Goal: Information Seeking & Learning: Learn about a topic

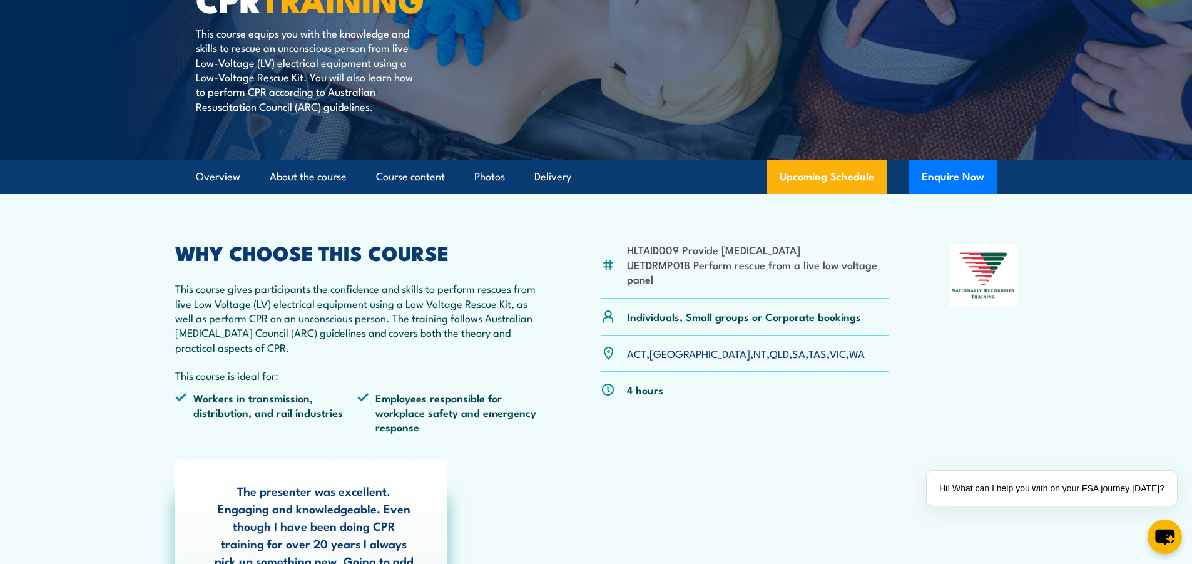
scroll to position [313, 0]
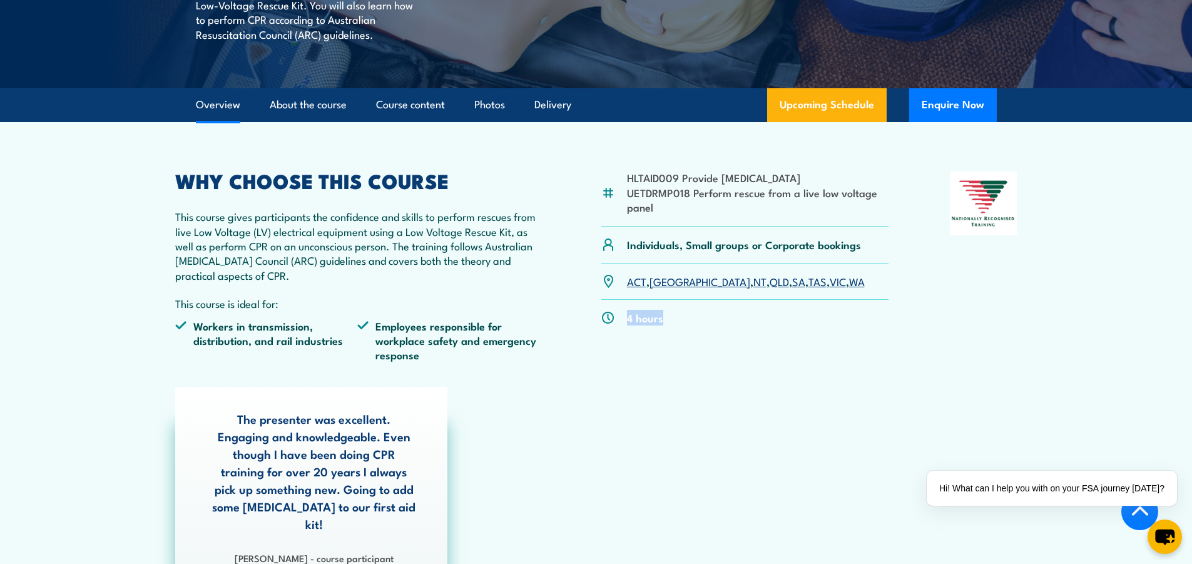
drag, startPoint x: 662, startPoint y: 322, endPoint x: 618, endPoint y: 318, distance: 44.6
click at [618, 318] on div "4 hours" at bounding box center [745, 318] width 288 height 36
click at [743, 350] on div "HLTAID009 Provide Cardiopulmonary Resuscitation UETDRMP018 Perform rescue from …" at bounding box center [745, 271] width 288 height 200
drag, startPoint x: 668, startPoint y: 326, endPoint x: 626, endPoint y: 320, distance: 42.3
click at [626, 320] on div "4 hours" at bounding box center [745, 318] width 288 height 36
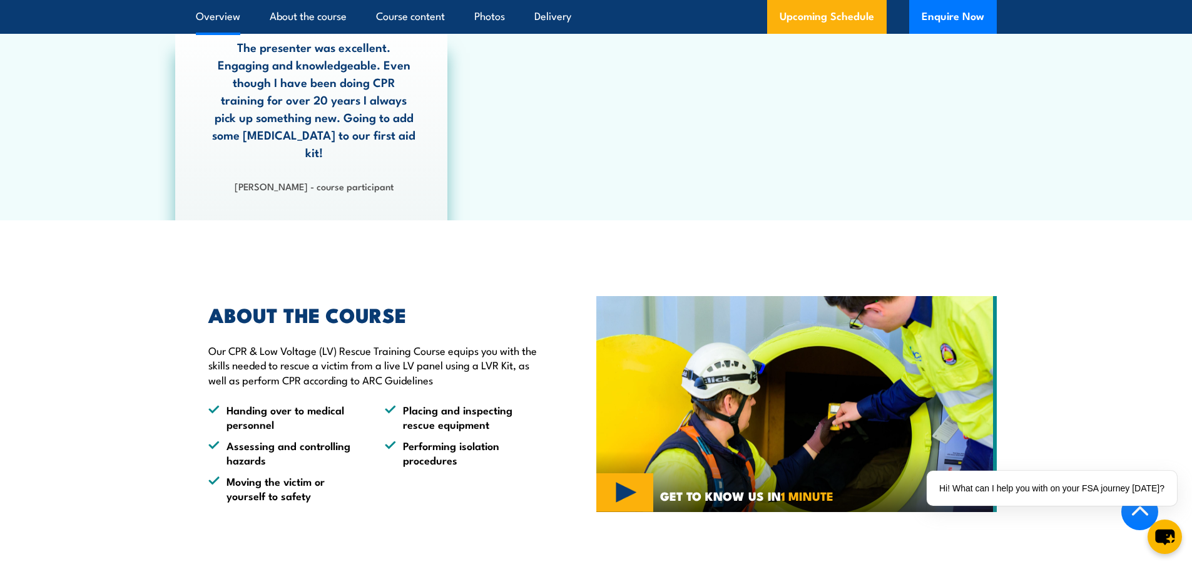
scroll to position [243, 0]
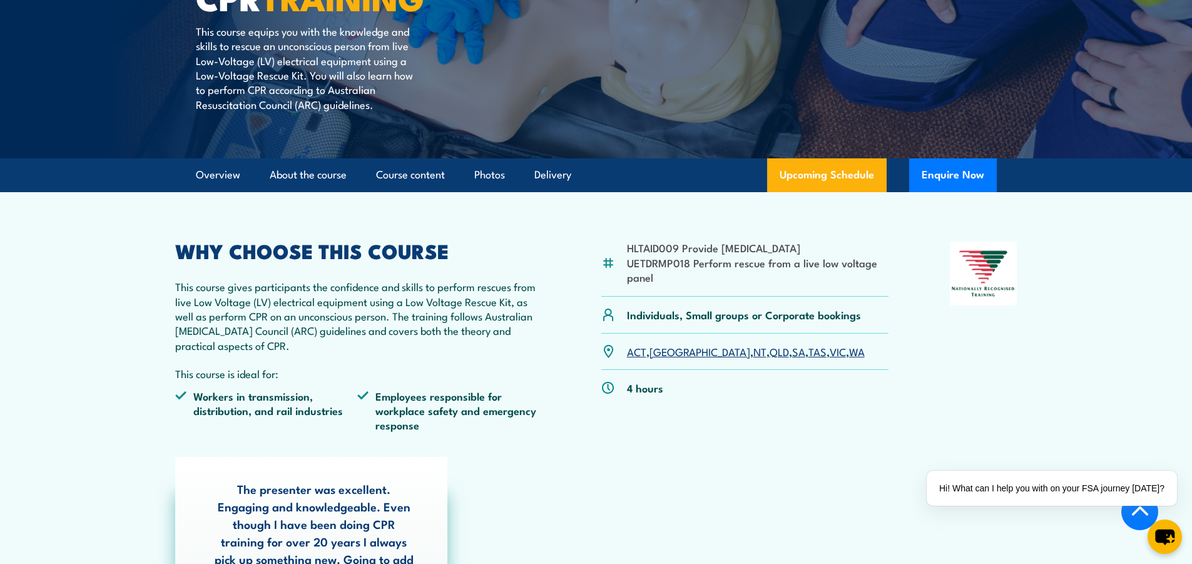
click at [1093, 297] on section "HLTAID009 Provide Cardiopulmonary Resuscitation UETDRMP018 Perform rescue from …" at bounding box center [596, 427] width 1192 height 470
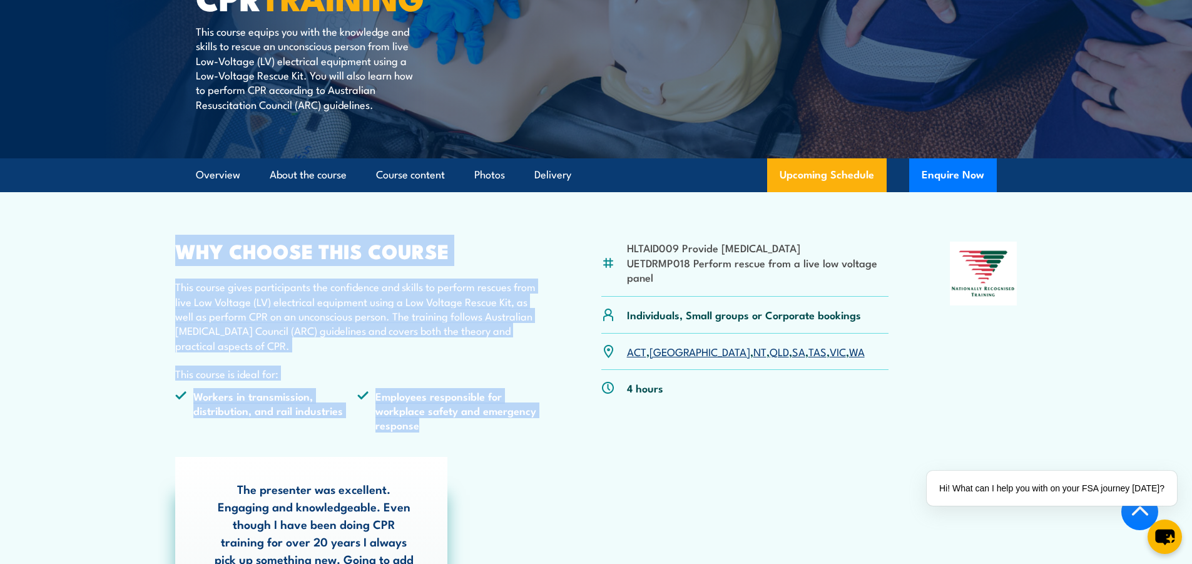
drag, startPoint x: 175, startPoint y: 252, endPoint x: 420, endPoint y: 429, distance: 301.7
click at [420, 429] on div "WHY CHOOSE THIS COURSE This course gives participants the confidence and skills…" at bounding box center [357, 342] width 365 height 200
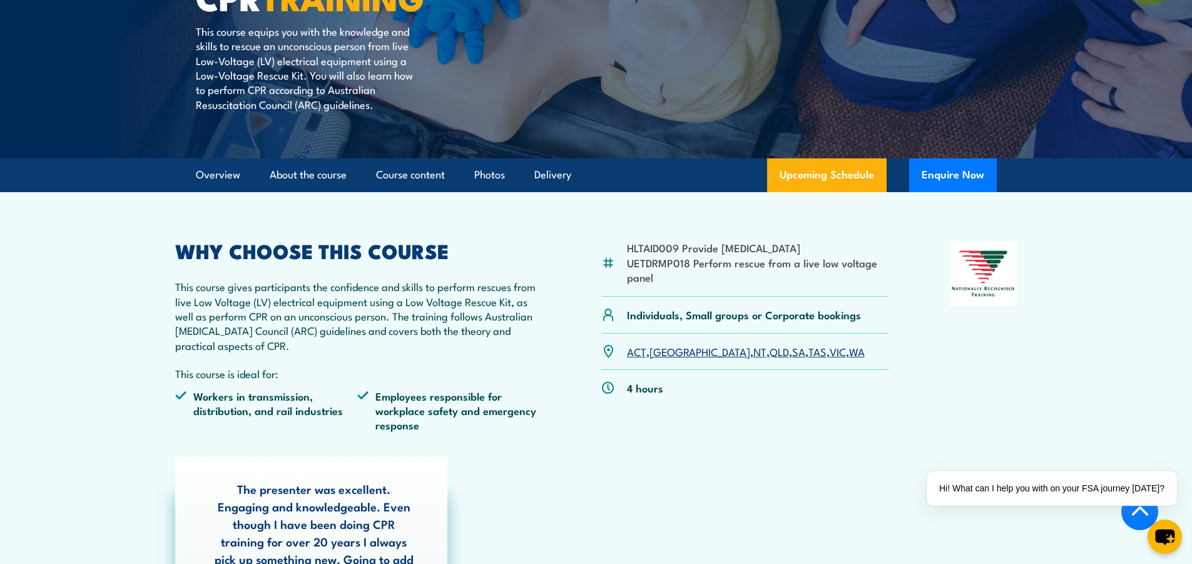
click at [1050, 354] on section "HLTAID009 Provide Cardiopulmonary Resuscitation UETDRMP018 Perform rescue from …" at bounding box center [596, 427] width 1192 height 470
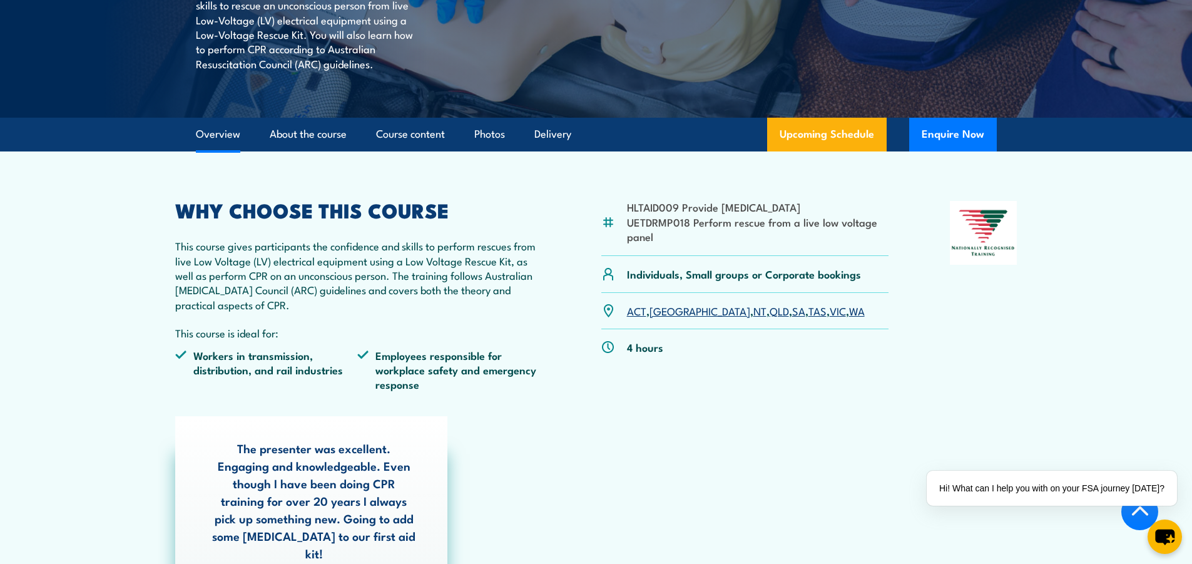
scroll to position [305, 0]
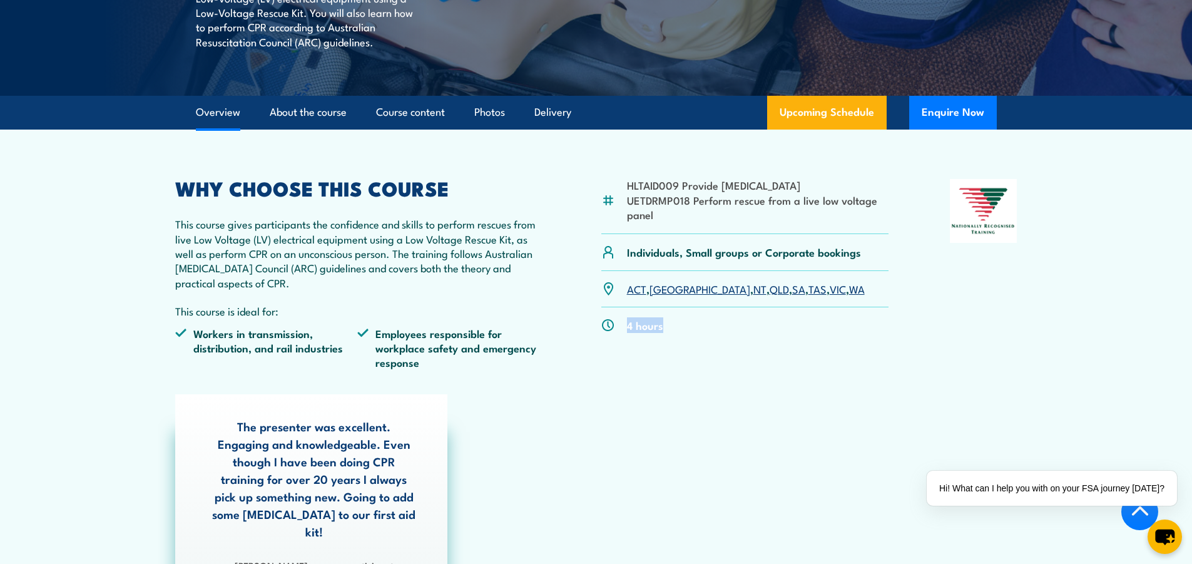
drag, startPoint x: 660, startPoint y: 330, endPoint x: 626, endPoint y: 329, distance: 34.4
click at [626, 329] on div "4 hours" at bounding box center [745, 325] width 288 height 36
click at [646, 379] on div "HLTAID009 Provide Cardiopulmonary Resuscitation UETDRMP018 Perform rescue from …" at bounding box center [745, 279] width 288 height 200
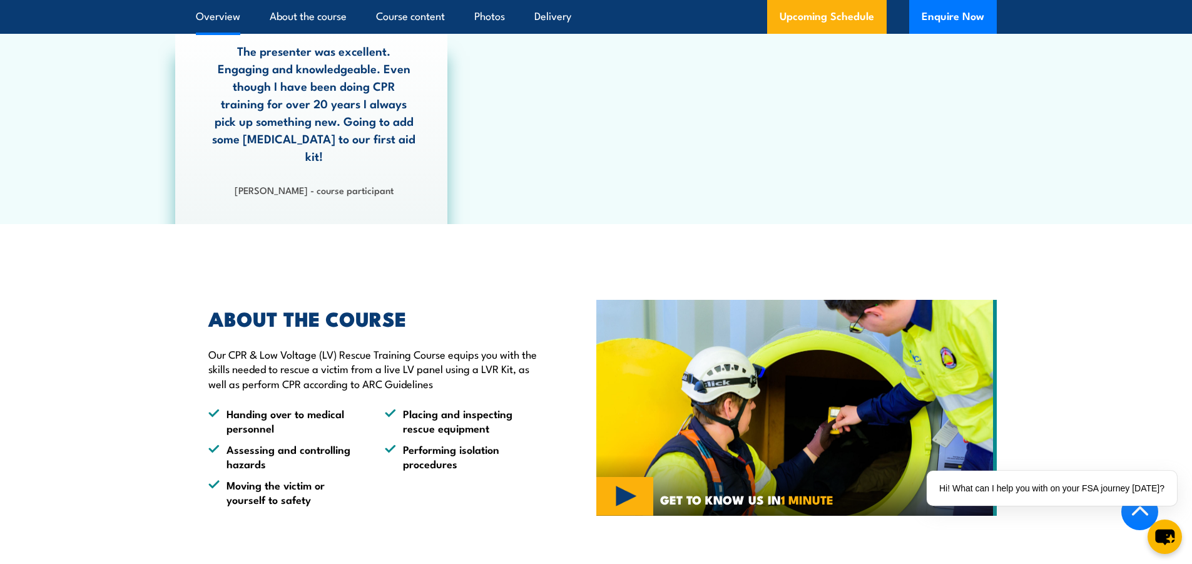
scroll to position [1182, 0]
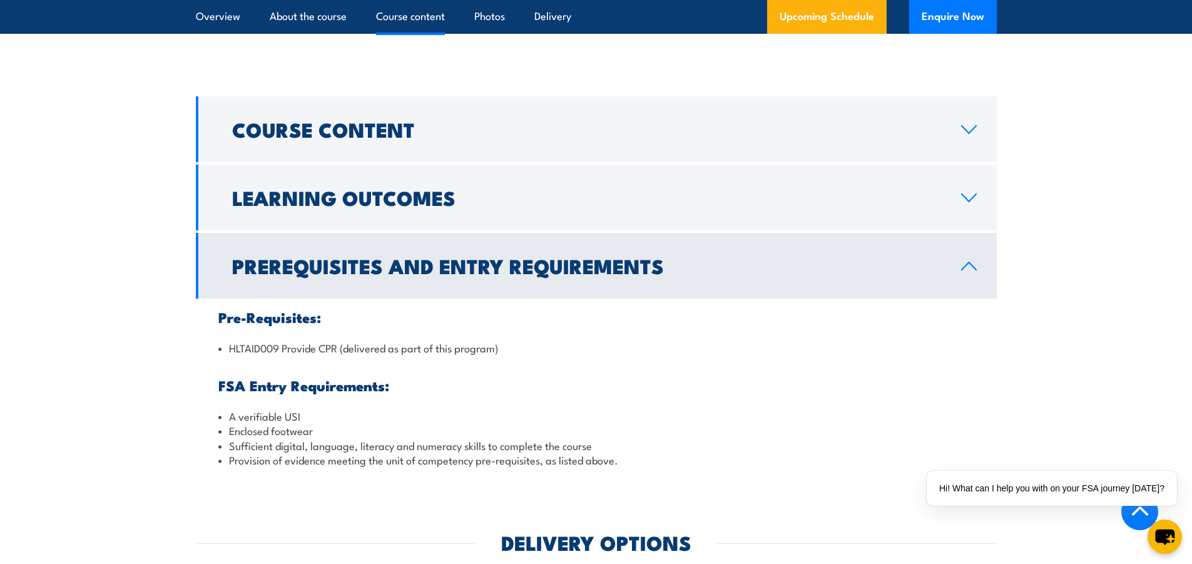
click at [967, 261] on icon at bounding box center [969, 266] width 17 height 10
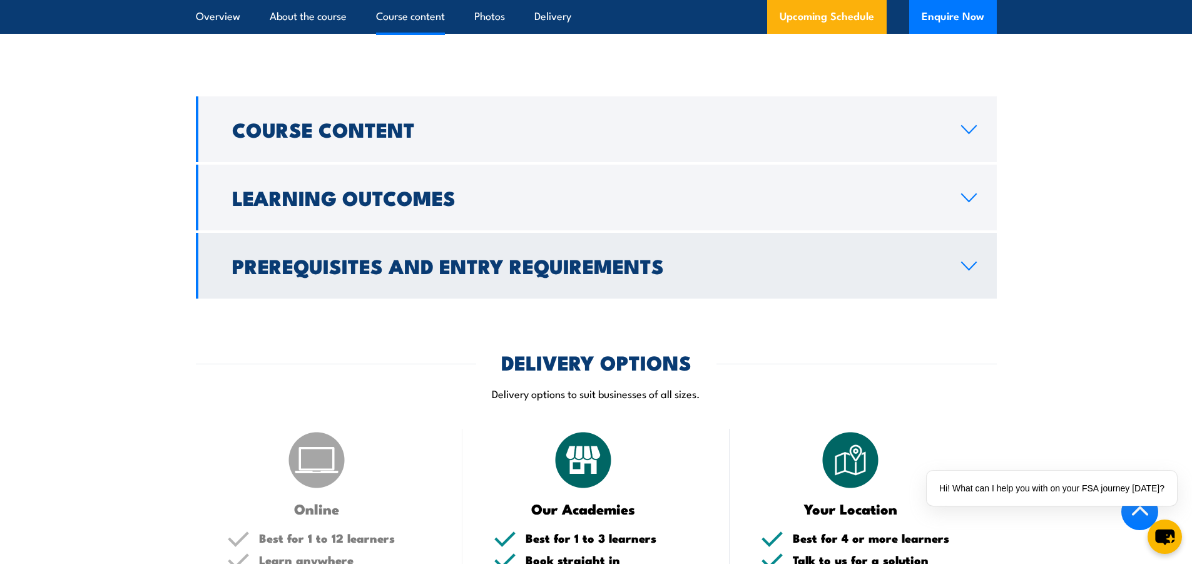
click at [967, 261] on icon at bounding box center [969, 266] width 17 height 10
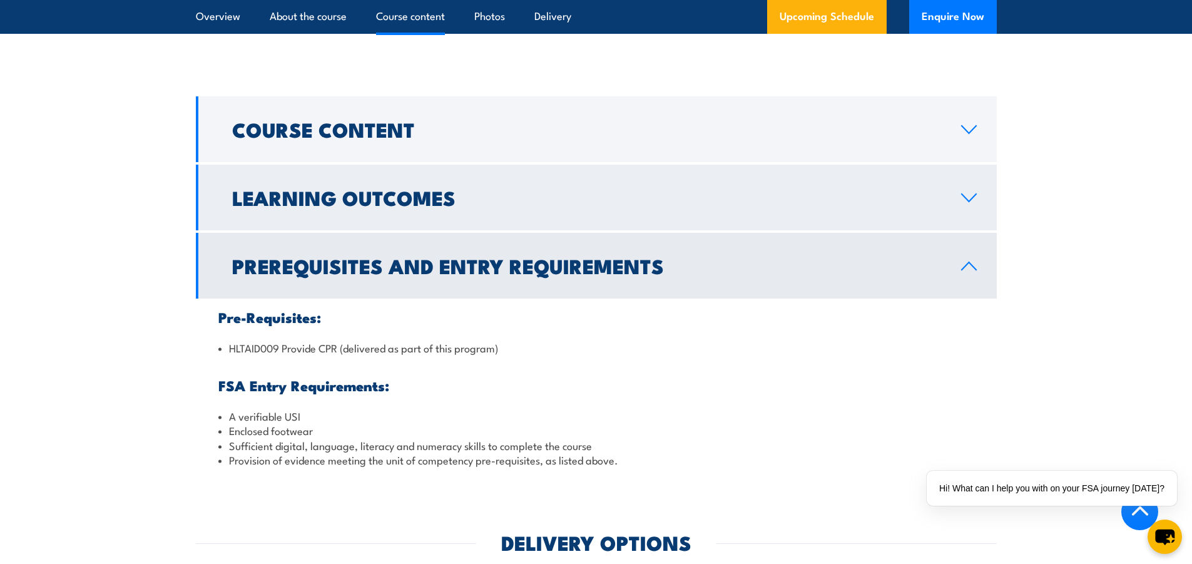
click at [969, 188] on link "Learning Outcomes" at bounding box center [596, 198] width 801 height 66
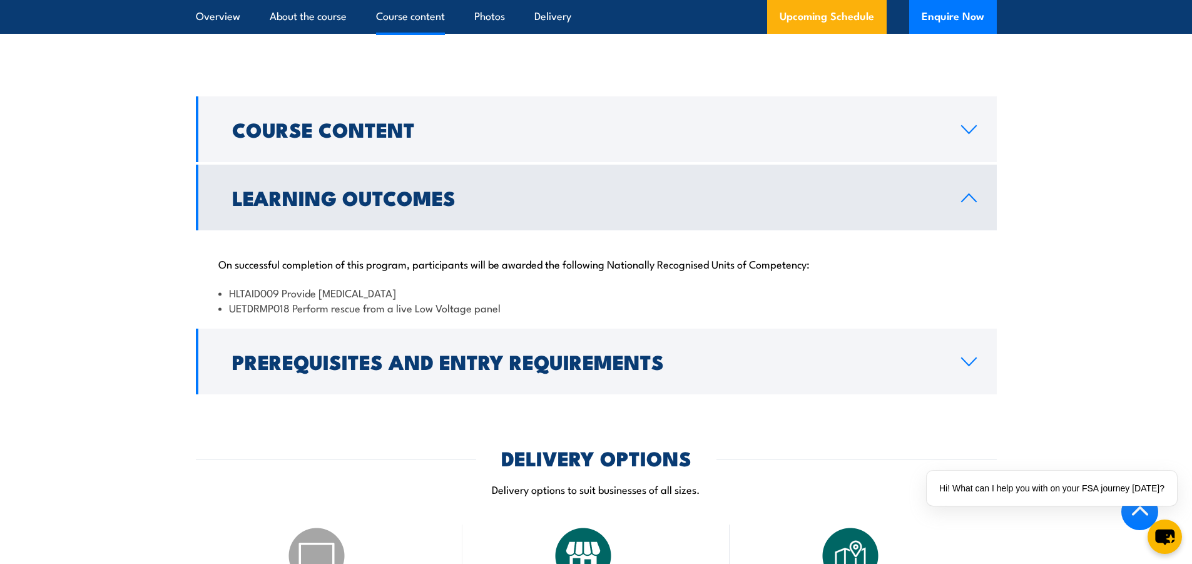
click at [969, 188] on link "Learning Outcomes" at bounding box center [596, 198] width 801 height 66
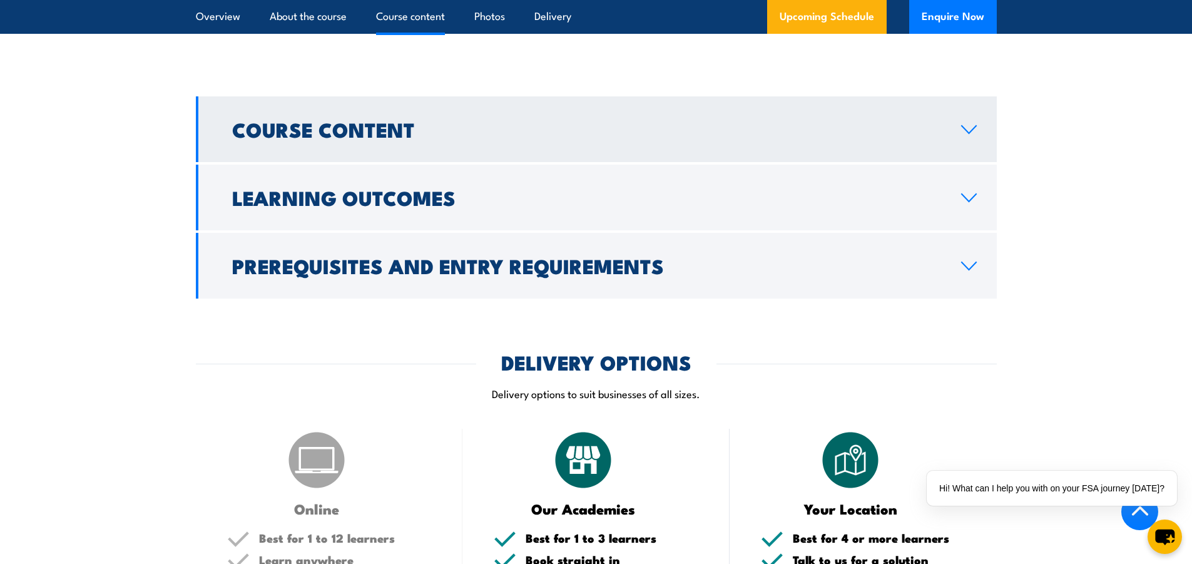
click at [965, 126] on icon at bounding box center [969, 130] width 14 height 8
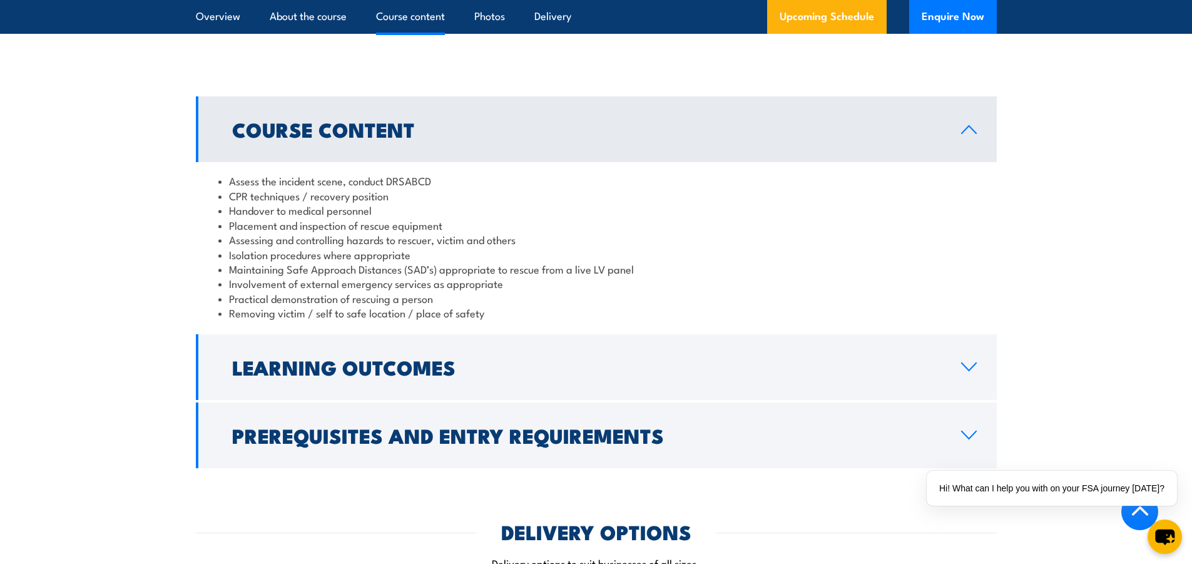
click at [968, 125] on icon at bounding box center [969, 130] width 17 height 10
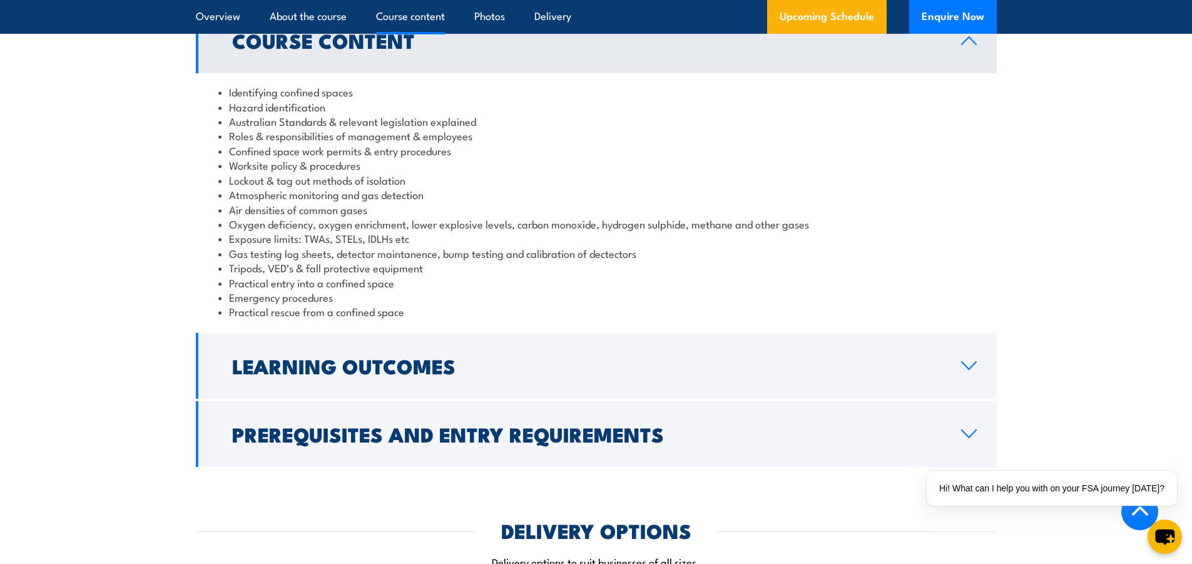
scroll to position [1502, 0]
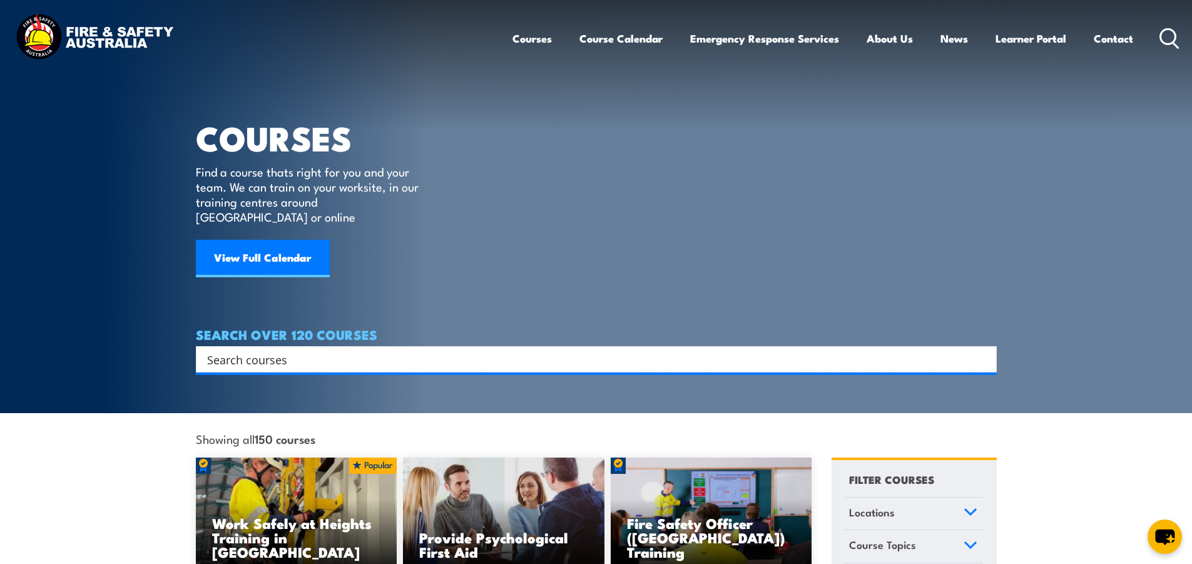
click at [1136, 159] on section "COURSES Find a course thats right for you and your team. We can train on your w…" at bounding box center [596, 206] width 1192 height 413
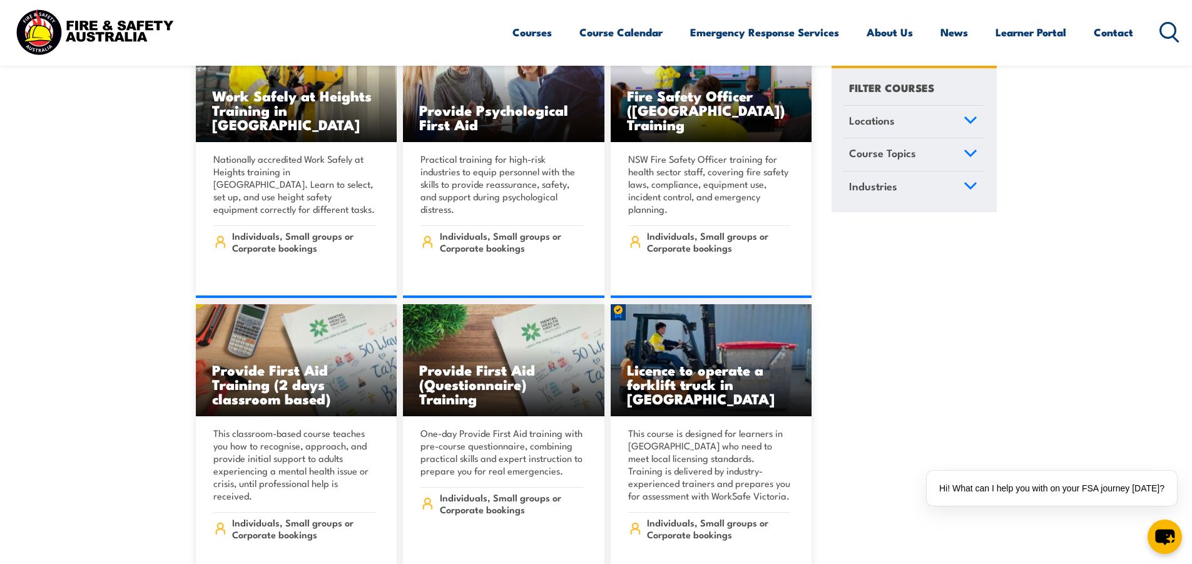
scroll to position [438, 0]
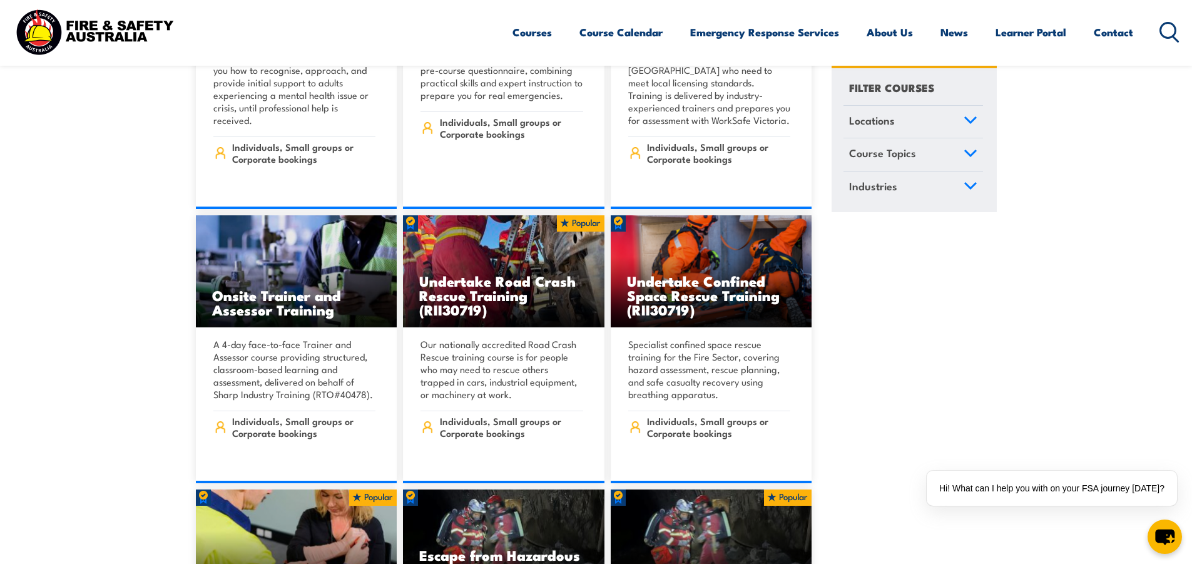
scroll to position [814, 0]
